Goal: Communication & Community: Participate in discussion

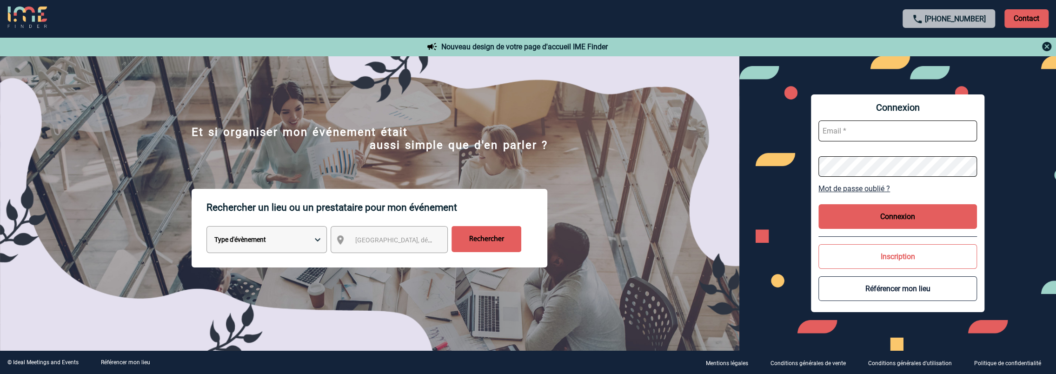
type input "Anne-Catherine.DELECROIX@3ds.com"
click at [916, 216] on button "Connexion" at bounding box center [897, 216] width 159 height 25
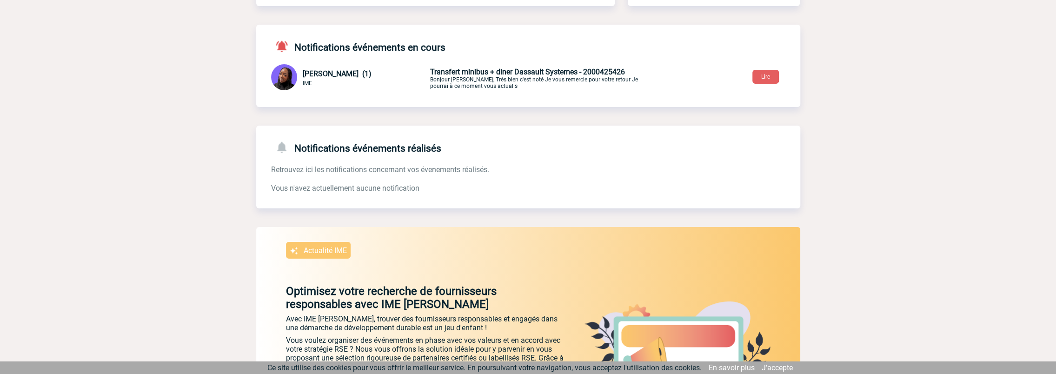
scroll to position [140, 0]
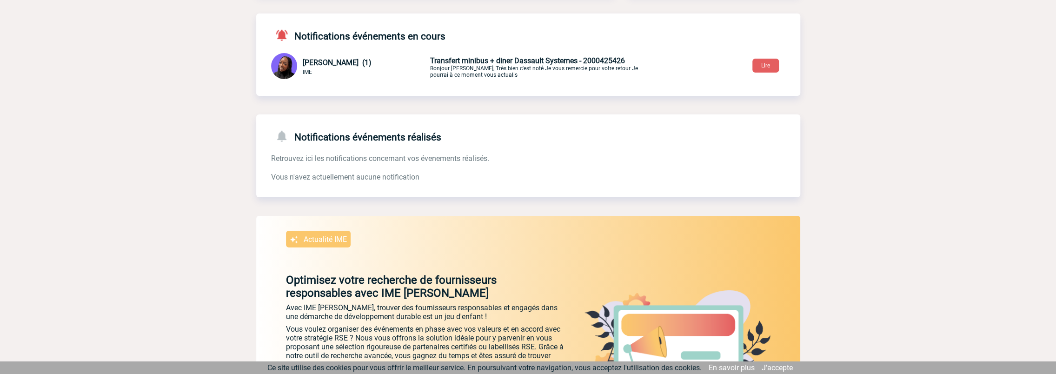
click at [554, 82] on div "Notifications événements en cours Tabaski THIAM (1) IME 25/09/2025 à 11:38 Tran…" at bounding box center [528, 54] width 544 height 82
click at [586, 55] on div "Tabaski THIAM (1) IME 25/09/2025 à 11:38 Transfert minibus + diner Dassault Sys…" at bounding box center [528, 67] width 544 height 28
click at [777, 67] on button "Lire" at bounding box center [765, 66] width 27 height 14
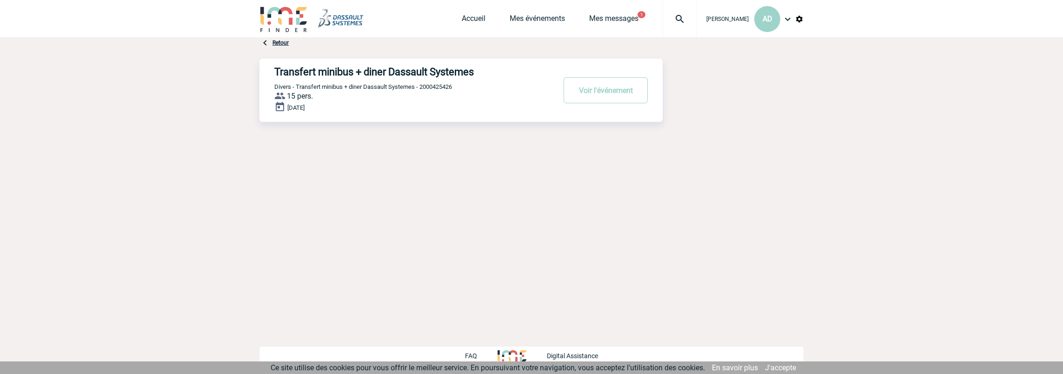
click at [767, 63] on div "Transfert minibus + diner Dassault Systemes Voir l'événement Divers - Transfert…" at bounding box center [531, 107] width 544 height 97
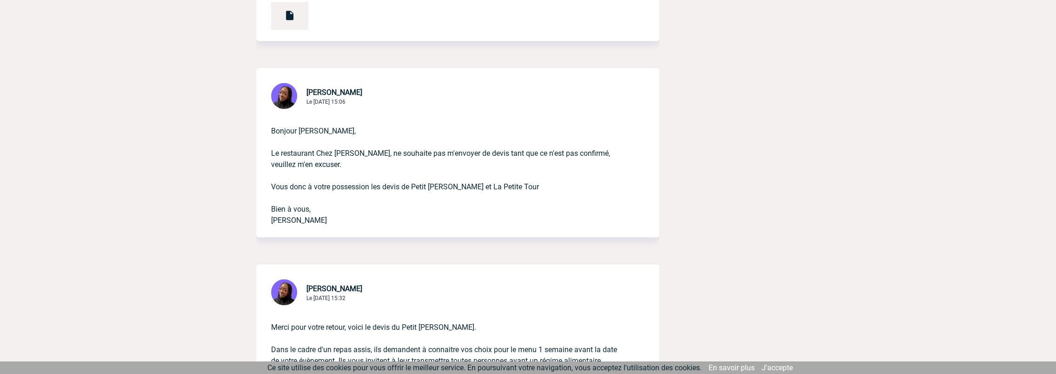
scroll to position [791, 0]
